Goal: Transaction & Acquisition: Purchase product/service

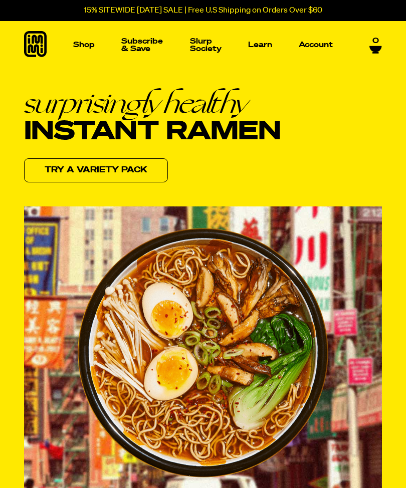
click at [124, 173] on link "Try a variety pack" at bounding box center [96, 170] width 144 height 24
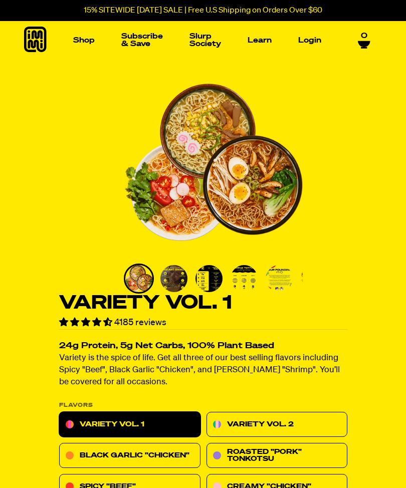
scroll to position [4, 0]
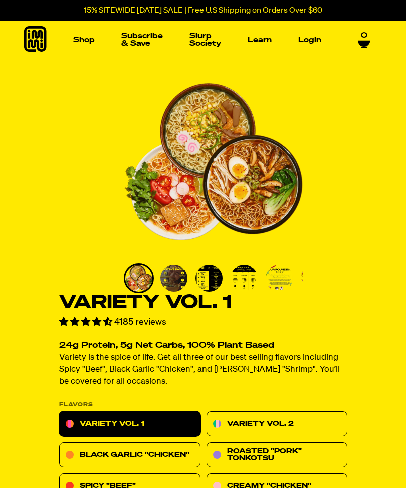
click at [52, 121] on img "Main navigation" at bounding box center [52, 114] width 67 height 67
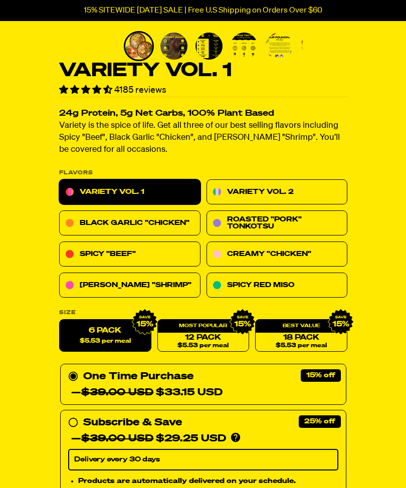
click at [328, 187] on link "Variety Vol. 2" at bounding box center [276, 192] width 141 height 25
